Goal: Find specific page/section: Find specific page/section

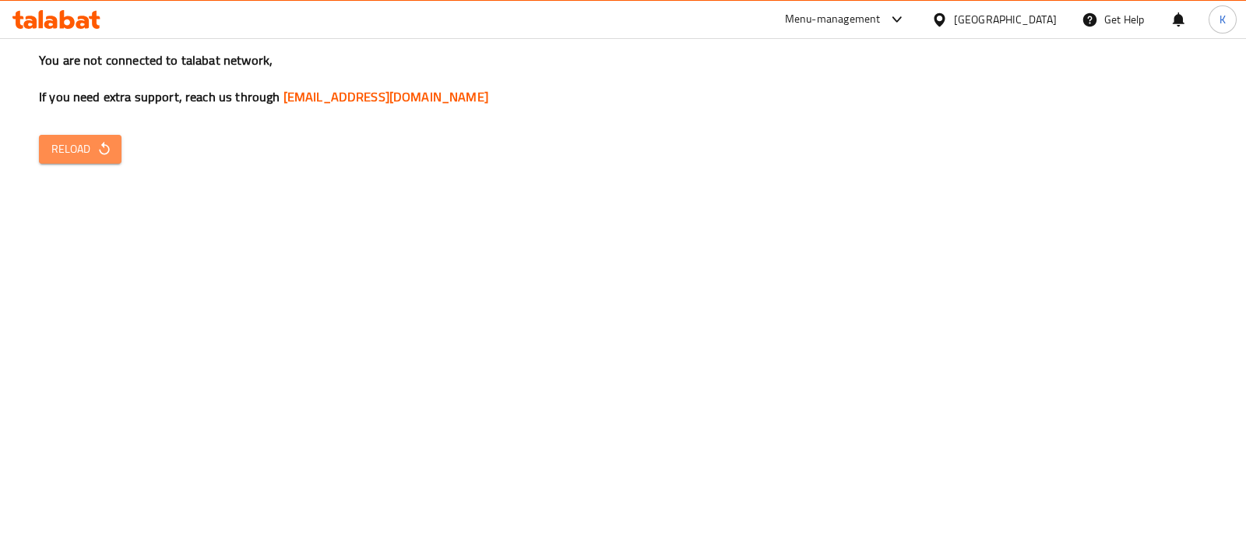
click at [74, 139] on span "Reload" at bounding box center [80, 148] width 58 height 19
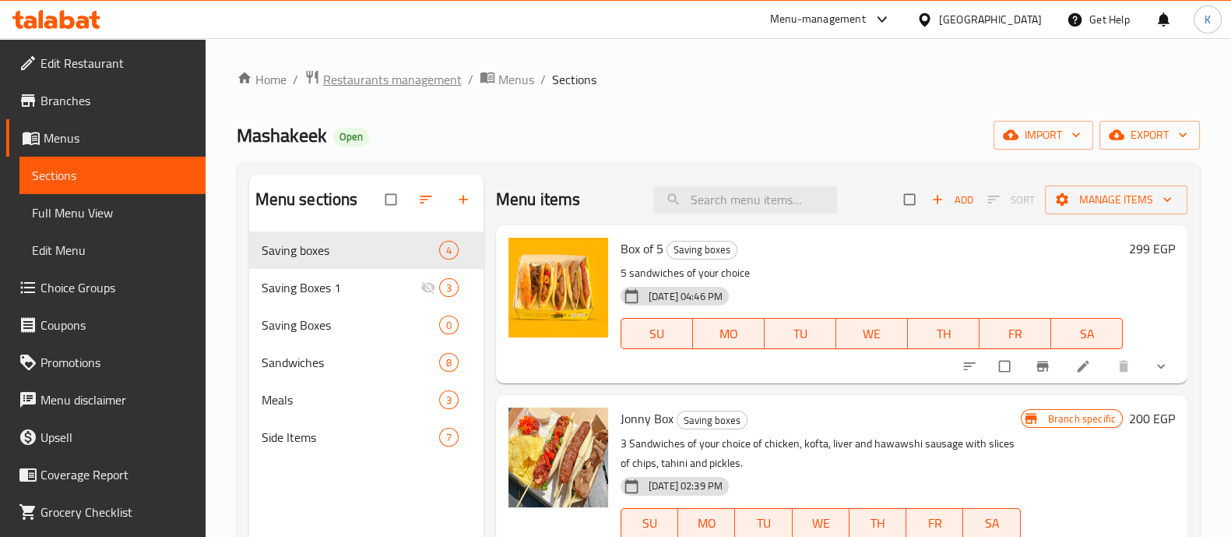
click at [401, 83] on span "Restaurants management" at bounding box center [392, 79] width 139 height 19
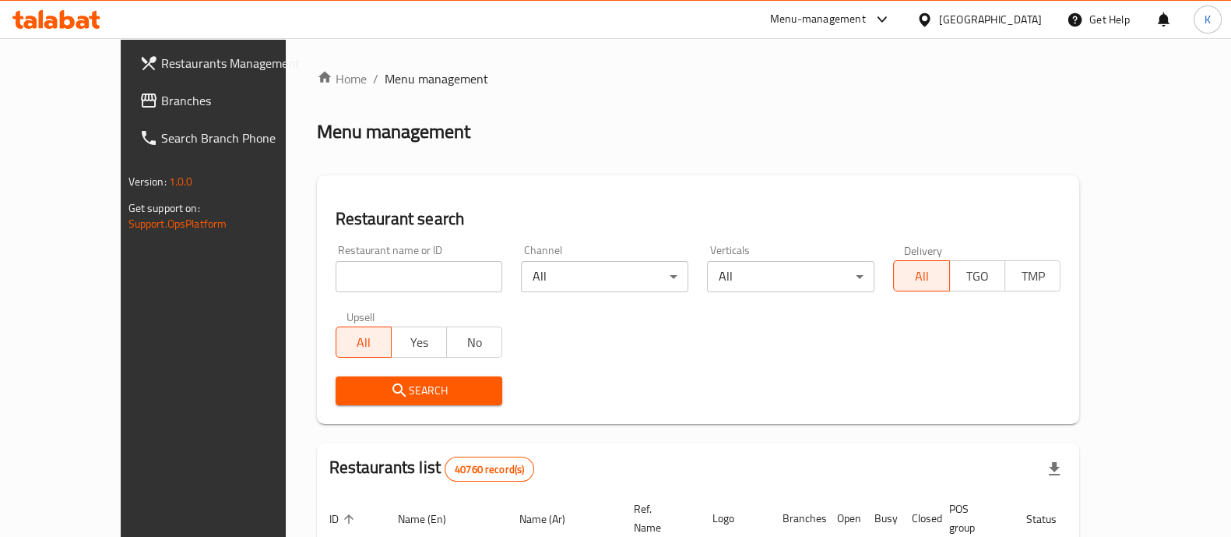
click at [161, 99] on span "Branches" at bounding box center [237, 100] width 153 height 19
